Goal: Transaction & Acquisition: Subscribe to service/newsletter

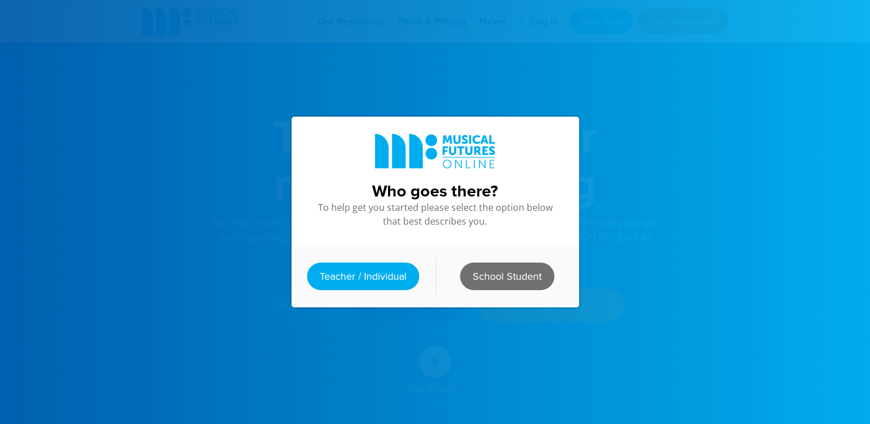
click at [481, 269] on link "School Student" at bounding box center [507, 277] width 94 height 28
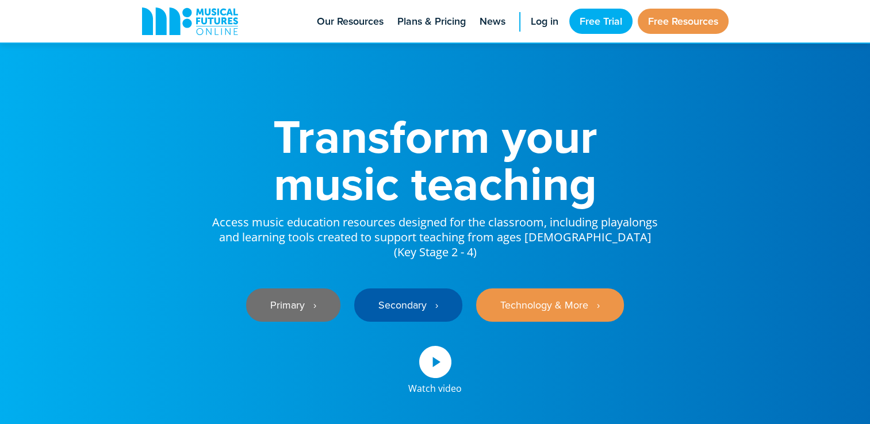
click at [308, 300] on link "Primary ‎‏‏‎ ‎ ›" at bounding box center [293, 305] width 94 height 33
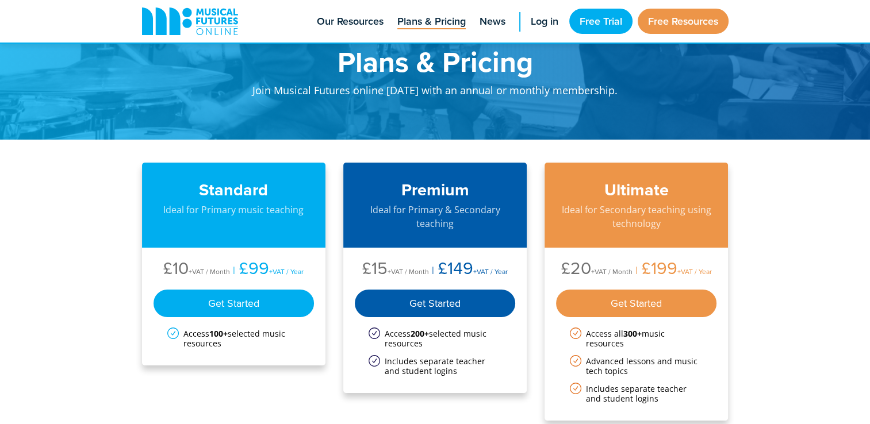
scroll to position [23, 0]
